Goal: Task Accomplishment & Management: Use online tool/utility

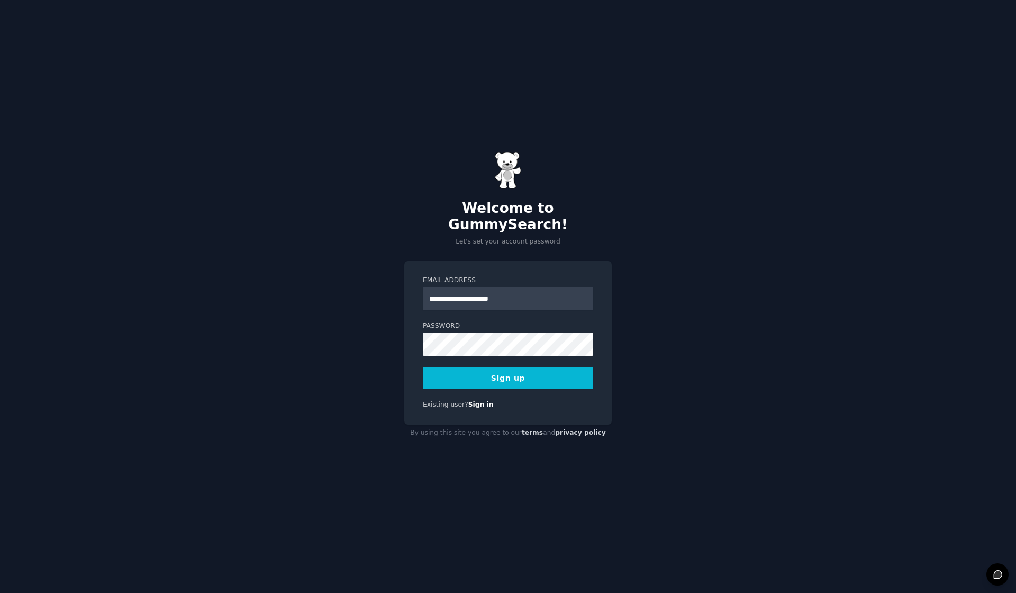
type input "**********"
click at [500, 350] on form "**********" at bounding box center [508, 332] width 170 height 113
click at [472, 367] on button "Sign up" at bounding box center [508, 378] width 170 height 22
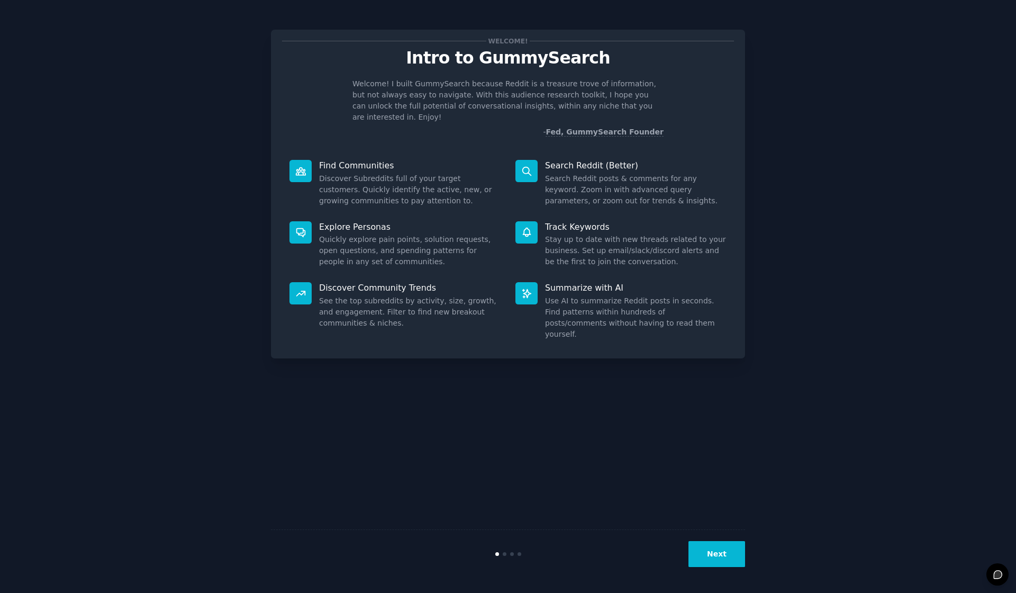
click at [716, 555] on button "Next" at bounding box center [716, 554] width 57 height 26
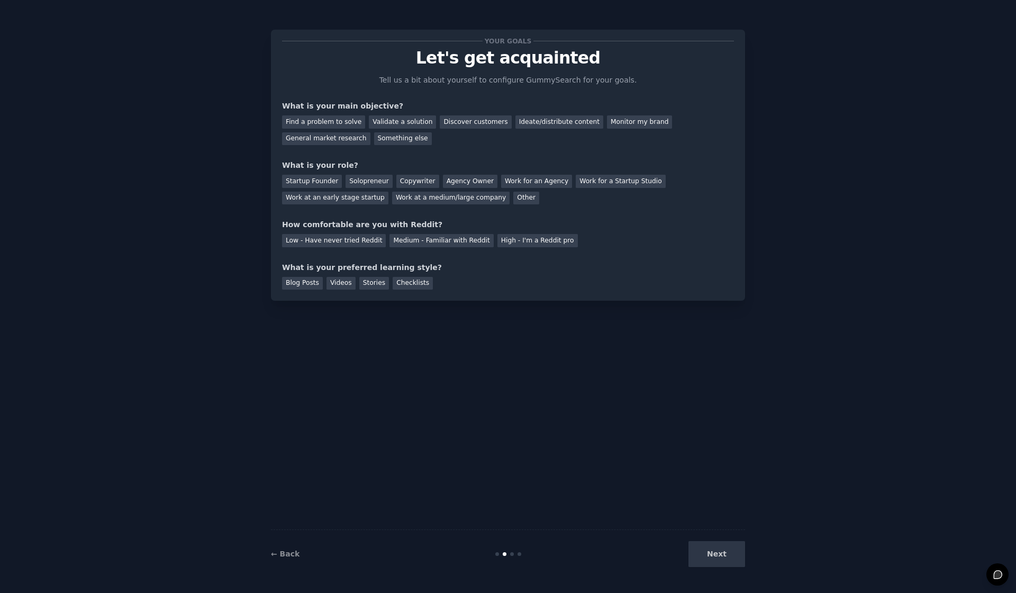
click at [716, 555] on div "Next" at bounding box center [666, 554] width 158 height 26
click at [460, 125] on div "Discover customers" at bounding box center [475, 121] width 71 height 13
click at [334, 140] on div "General market research" at bounding box center [326, 138] width 88 height 13
click at [330, 183] on div "Startup Founder" at bounding box center [312, 181] width 60 height 13
click at [361, 241] on div "Low - Have never tried Reddit" at bounding box center [334, 240] width 104 height 13
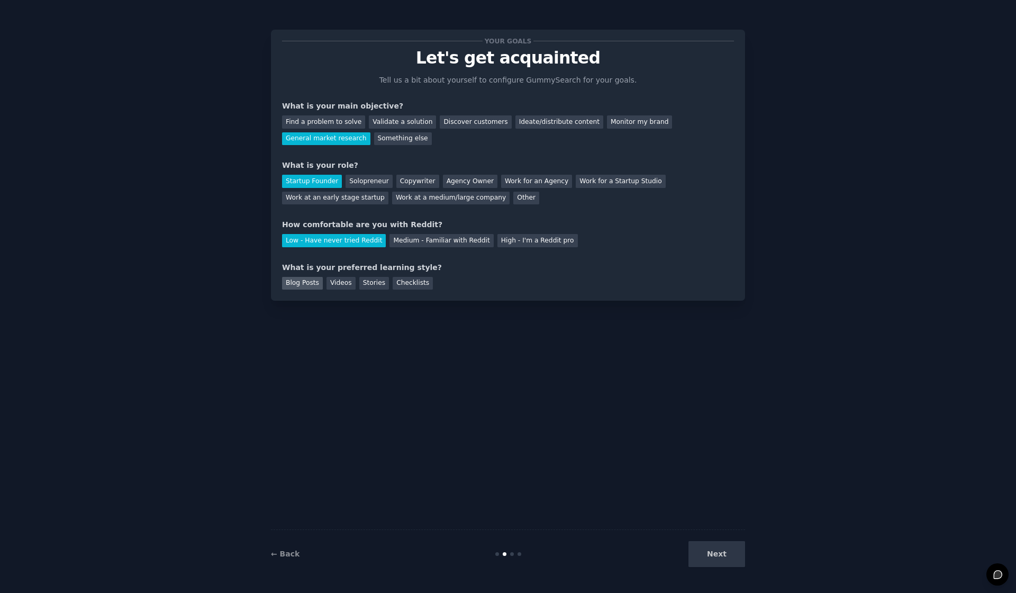
click at [296, 285] on div "Blog Posts" at bounding box center [302, 283] width 41 height 13
click at [736, 564] on button "Next" at bounding box center [716, 554] width 57 height 26
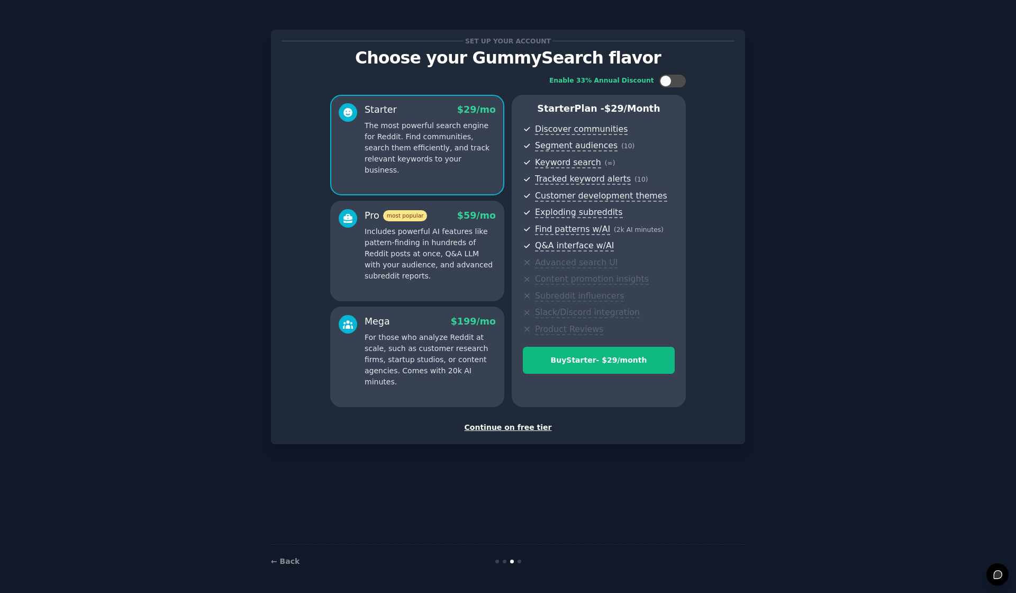
click at [527, 424] on div "Continue on free tier" at bounding box center [508, 427] width 452 height 11
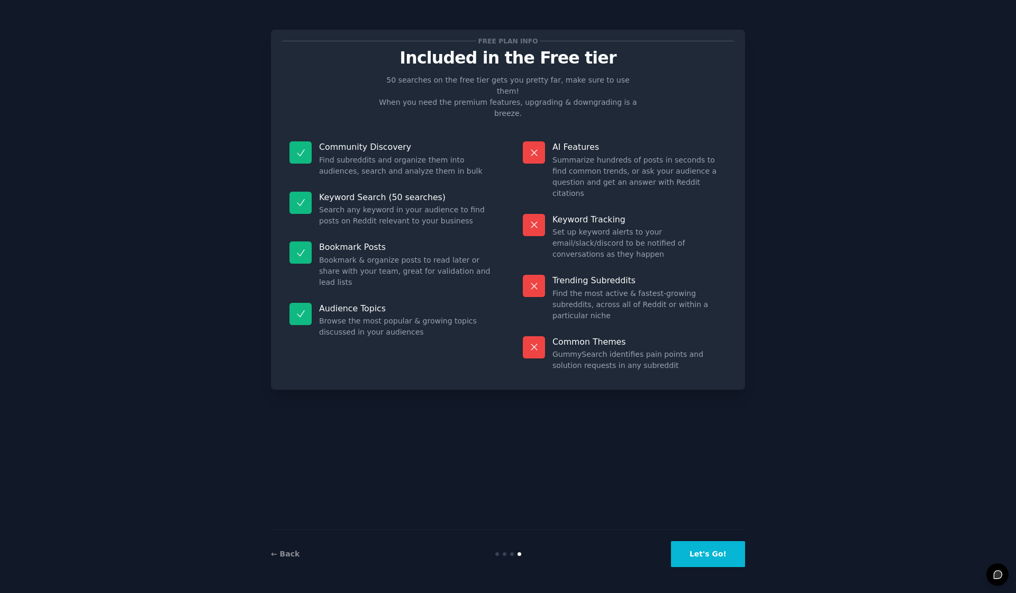
click at [716, 559] on button "Let's Go!" at bounding box center [708, 554] width 74 height 26
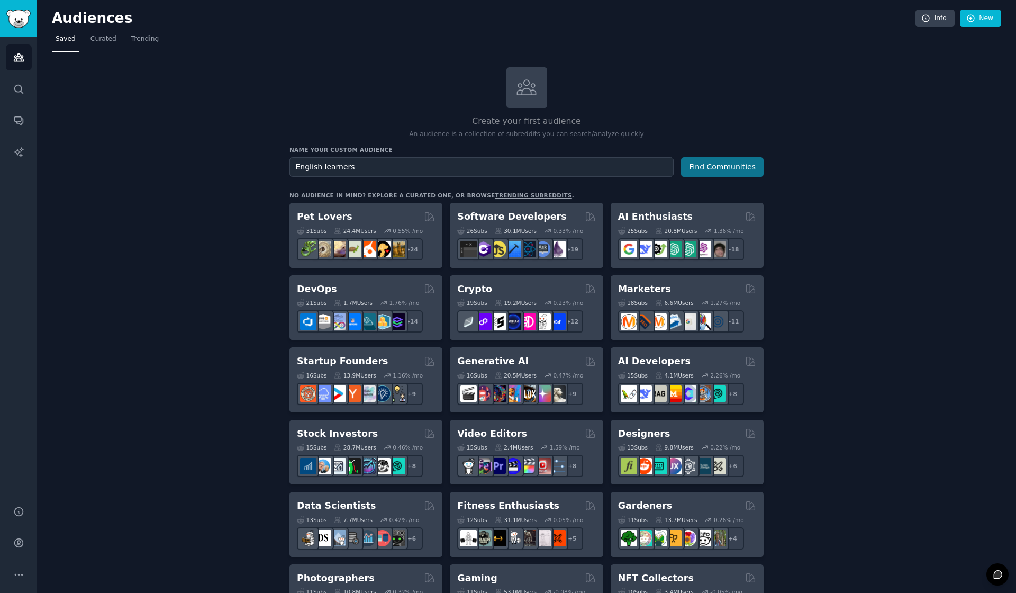
type input "English learners"
click at [718, 161] on button "Find Communities" at bounding box center [722, 167] width 83 height 20
